Goal: Transaction & Acquisition: Purchase product/service

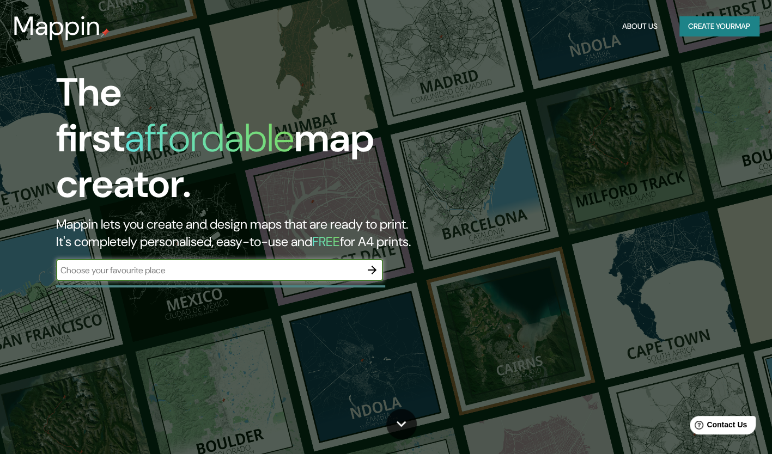
click at [340, 264] on input "text" at bounding box center [208, 270] width 305 height 13
type input "[GEOGRAPHIC_DATA]"
click at [370, 266] on icon "button" at bounding box center [372, 270] width 9 height 9
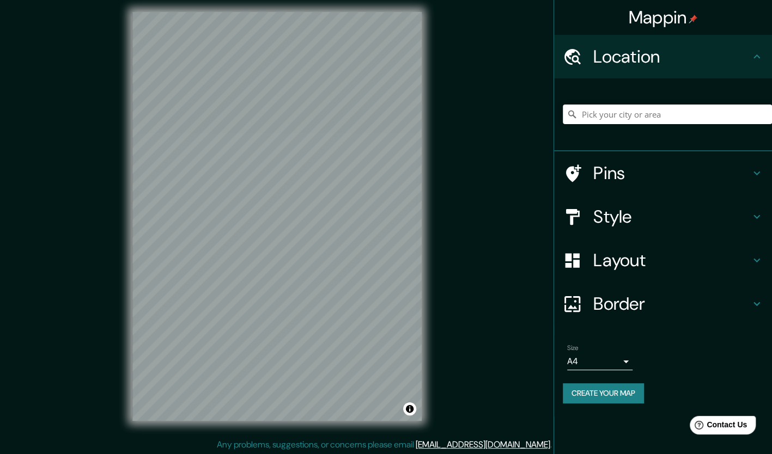
scroll to position [7, 0]
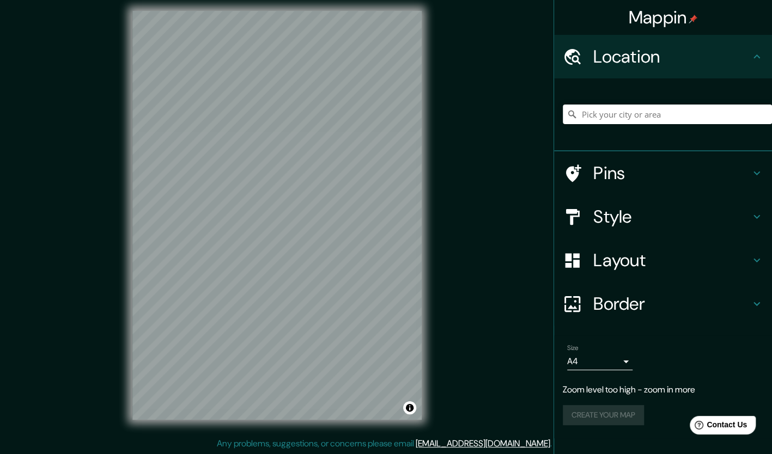
click at [434, 244] on div "© Mapbox © OpenStreetMap Improve this map" at bounding box center [277, 215] width 324 height 444
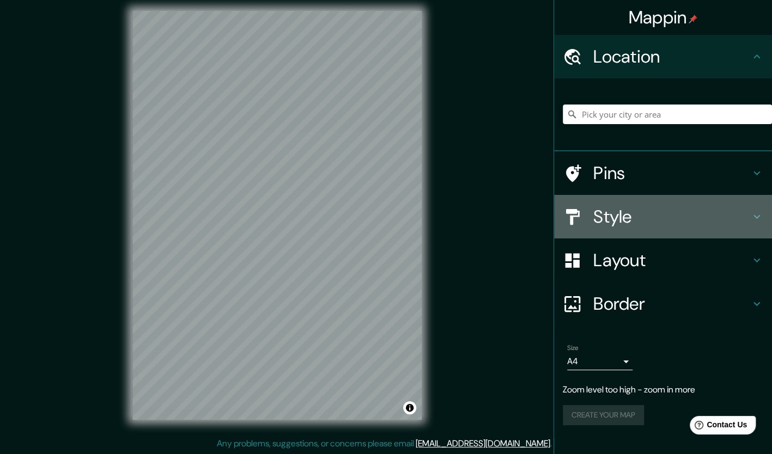
click at [657, 223] on h4 "Style" at bounding box center [671, 217] width 157 height 22
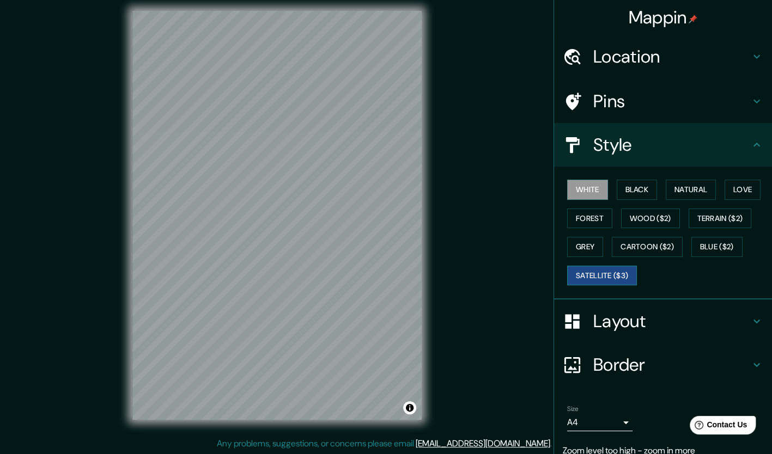
click at [613, 279] on button "Satellite ($3)" at bounding box center [602, 276] width 70 height 20
click at [467, 324] on div "Mappin Location Pins Style White Black Natural Love Forest Wood ($2) Terrain ($…" at bounding box center [386, 223] width 772 height 461
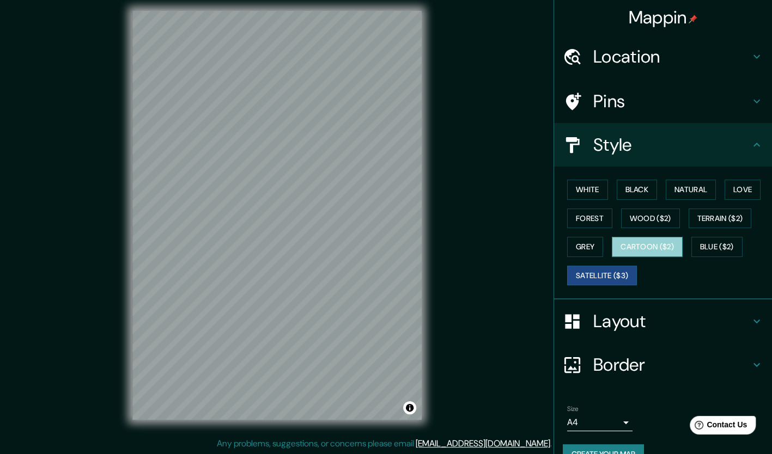
click at [621, 242] on button "Cartoon ($2)" at bounding box center [647, 247] width 71 height 20
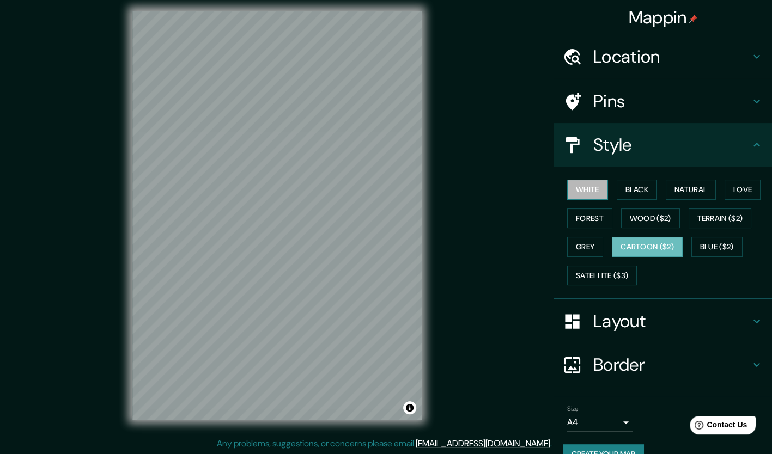
click at [577, 194] on button "White" at bounding box center [587, 190] width 41 height 20
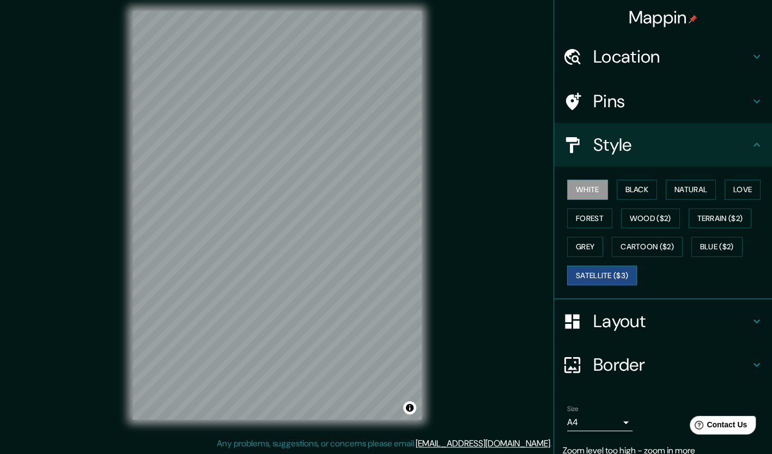
click at [576, 276] on button "Satellite ($3)" at bounding box center [602, 276] width 70 height 20
click at [571, 192] on button "White" at bounding box center [587, 190] width 41 height 20
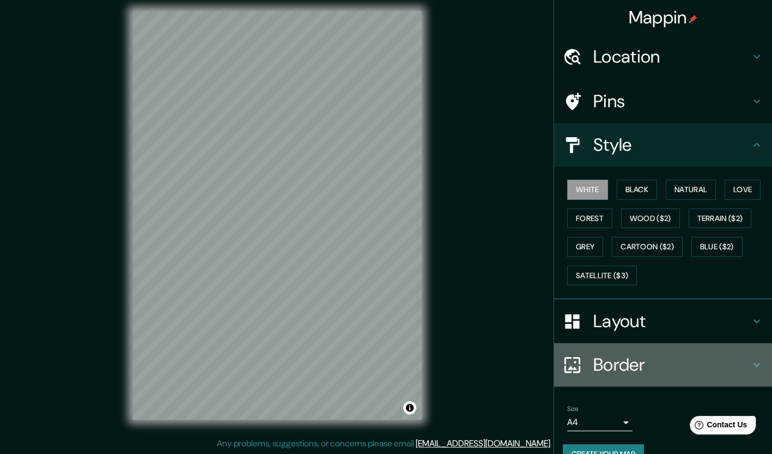
click at [593, 365] on h4 "Border" at bounding box center [671, 365] width 157 height 22
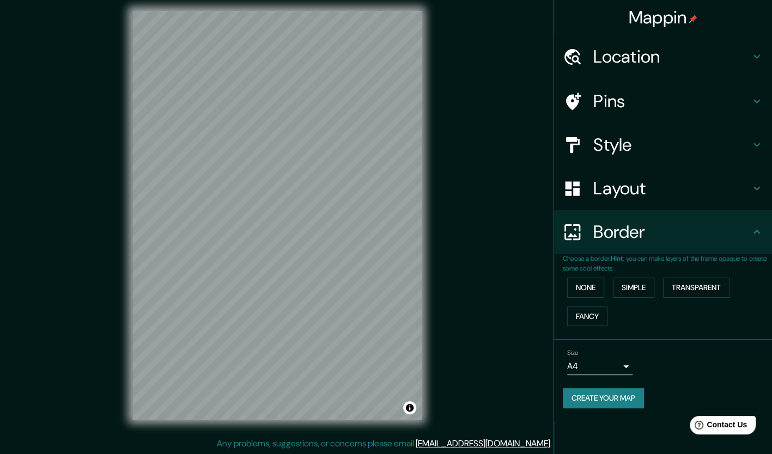
click at [660, 230] on h4 "Border" at bounding box center [671, 232] width 157 height 22
click at [636, 231] on h4 "Border" at bounding box center [671, 232] width 157 height 22
click at [625, 212] on div "Border" at bounding box center [663, 232] width 218 height 44
click at [612, 200] on div "Layout" at bounding box center [663, 189] width 218 height 44
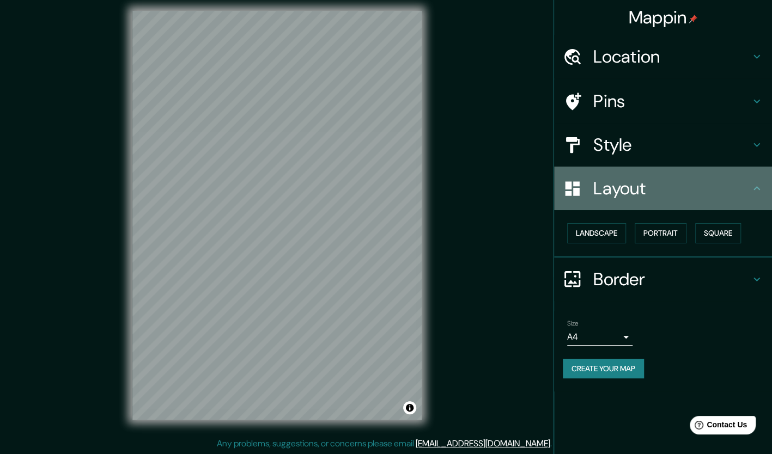
click at [612, 209] on div "Layout" at bounding box center [663, 189] width 218 height 44
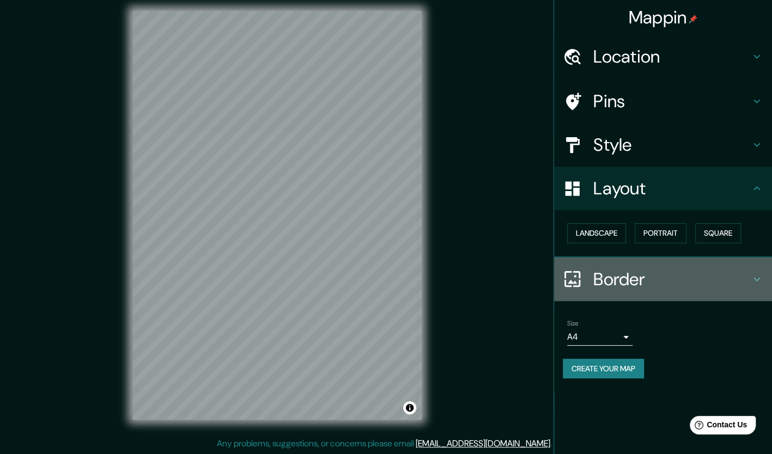
click at [610, 280] on h4 "Border" at bounding box center [671, 280] width 157 height 22
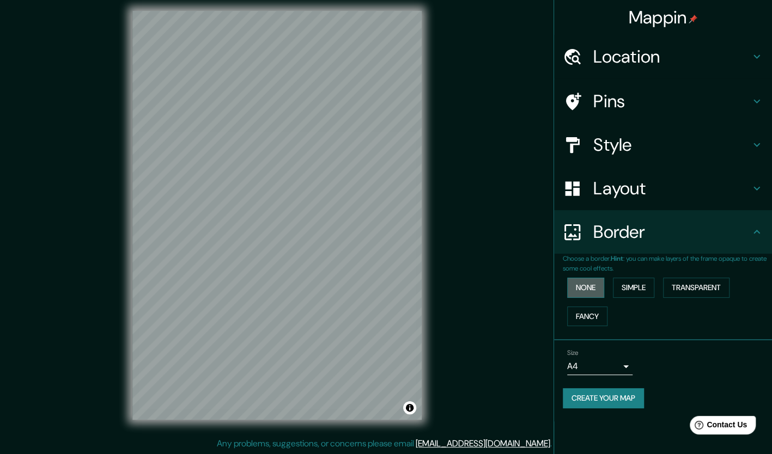
click at [601, 286] on button "None" at bounding box center [585, 288] width 37 height 20
click at [638, 287] on button "Simple" at bounding box center [633, 288] width 41 height 20
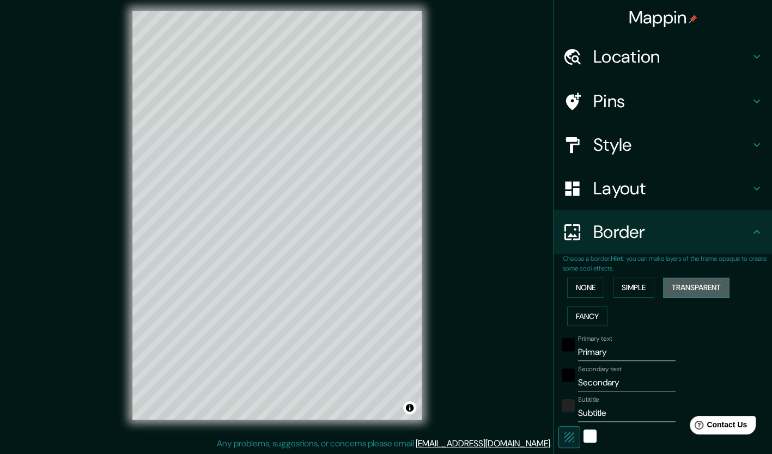
click at [680, 293] on button "Transparent" at bounding box center [696, 288] width 66 height 20
click at [574, 307] on button "Fancy" at bounding box center [587, 317] width 40 height 20
click at [574, 297] on div "None Simple Transparent Fancy" at bounding box center [667, 301] width 209 height 57
click at [576, 291] on button "None" at bounding box center [585, 288] width 37 height 20
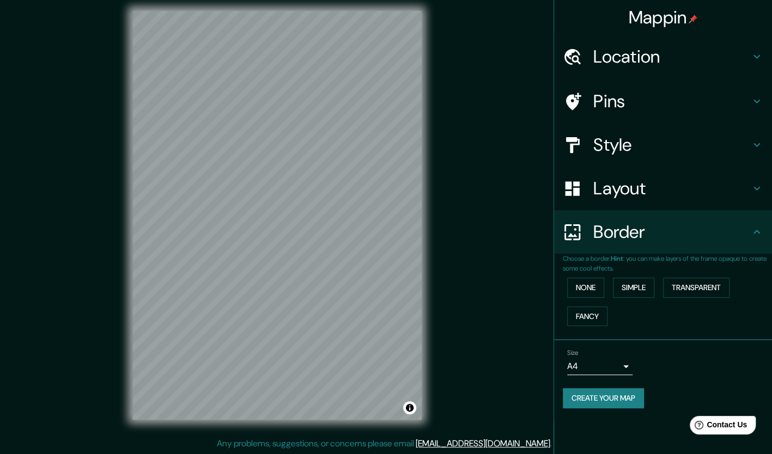
click at [610, 242] on h4 "Border" at bounding box center [671, 232] width 157 height 22
click at [755, 232] on icon at bounding box center [756, 232] width 7 height 4
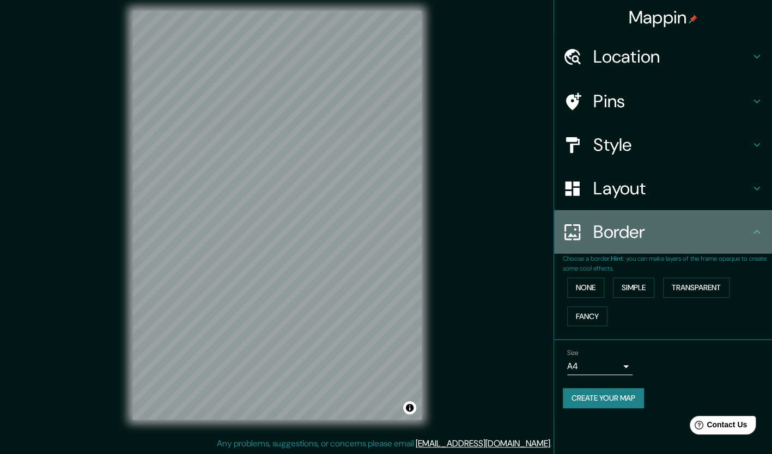
click at [755, 232] on icon at bounding box center [756, 232] width 7 height 4
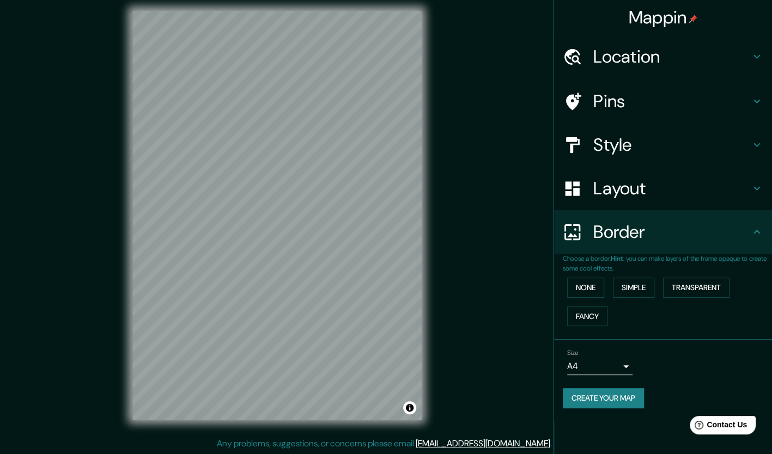
click at [706, 195] on h4 "Layout" at bounding box center [671, 189] width 157 height 22
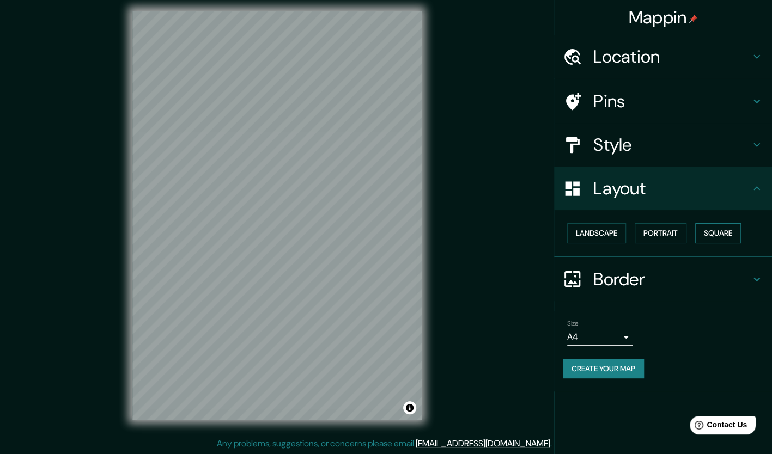
click at [712, 227] on button "Square" at bounding box center [718, 233] width 46 height 20
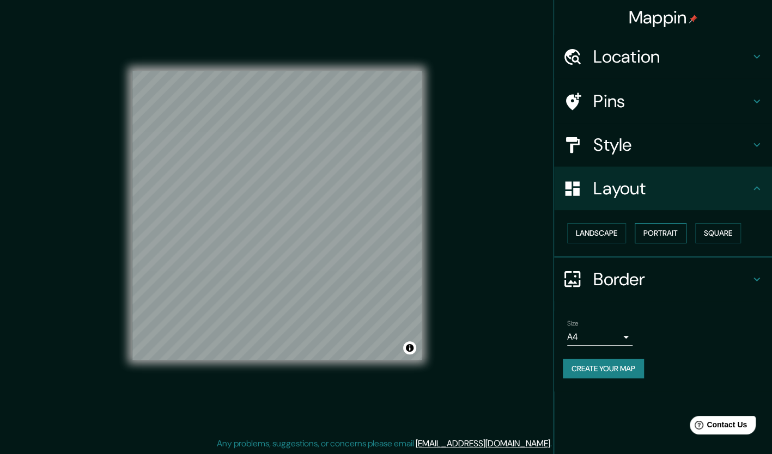
click at [672, 232] on button "Portrait" at bounding box center [661, 233] width 52 height 20
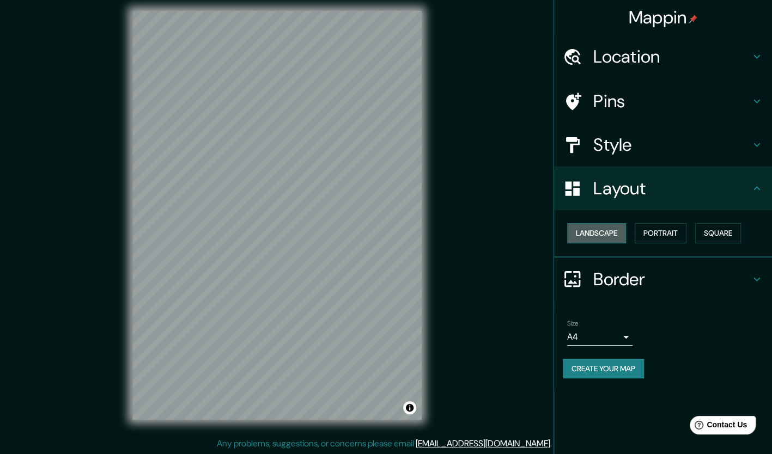
click at [612, 234] on button "Landscape" at bounding box center [596, 233] width 59 height 20
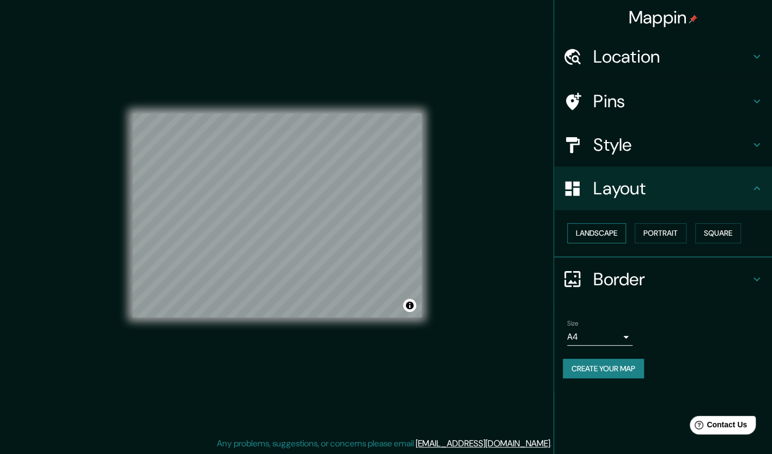
click at [615, 233] on button "Landscape" at bounding box center [596, 233] width 59 height 20
click at [660, 236] on button "Portrait" at bounding box center [661, 233] width 52 height 20
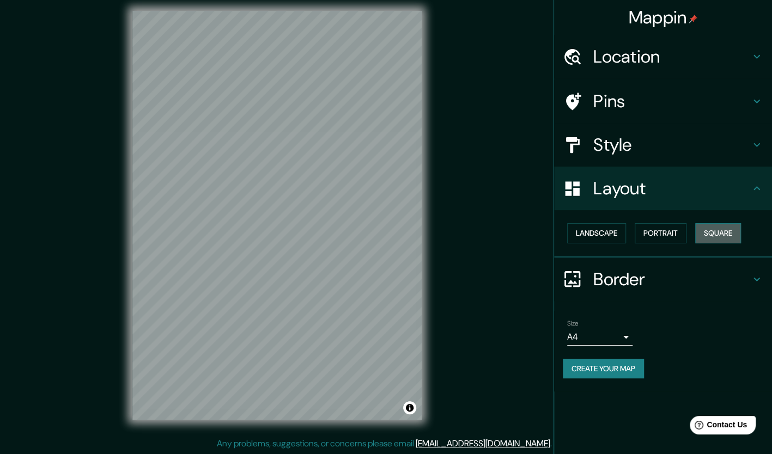
click at [712, 231] on button "Square" at bounding box center [718, 233] width 46 height 20
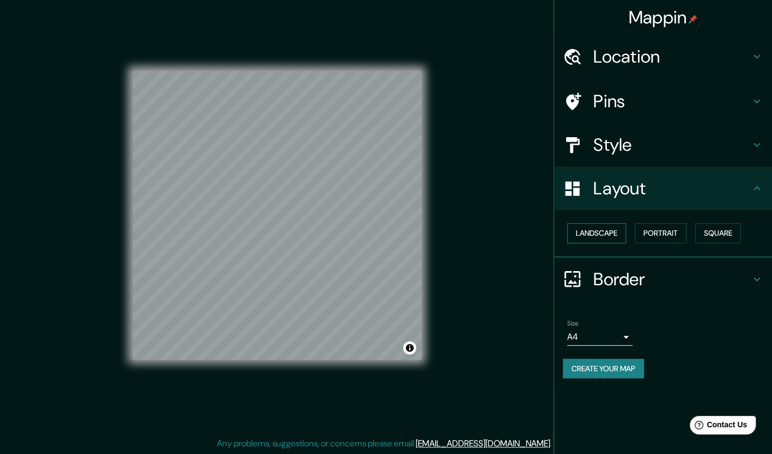
click at [626, 233] on button "Landscape" at bounding box center [596, 233] width 59 height 20
